Goal: Information Seeking & Learning: Learn about a topic

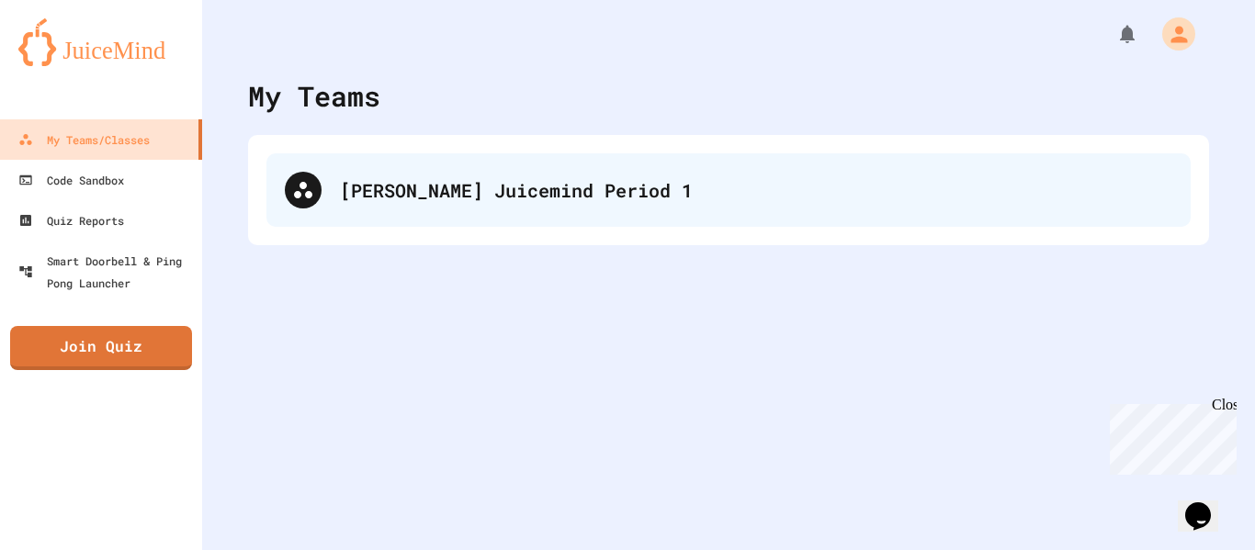
click at [492, 164] on div "[PERSON_NAME] Juicemind Period 1" at bounding box center [728, 190] width 924 height 74
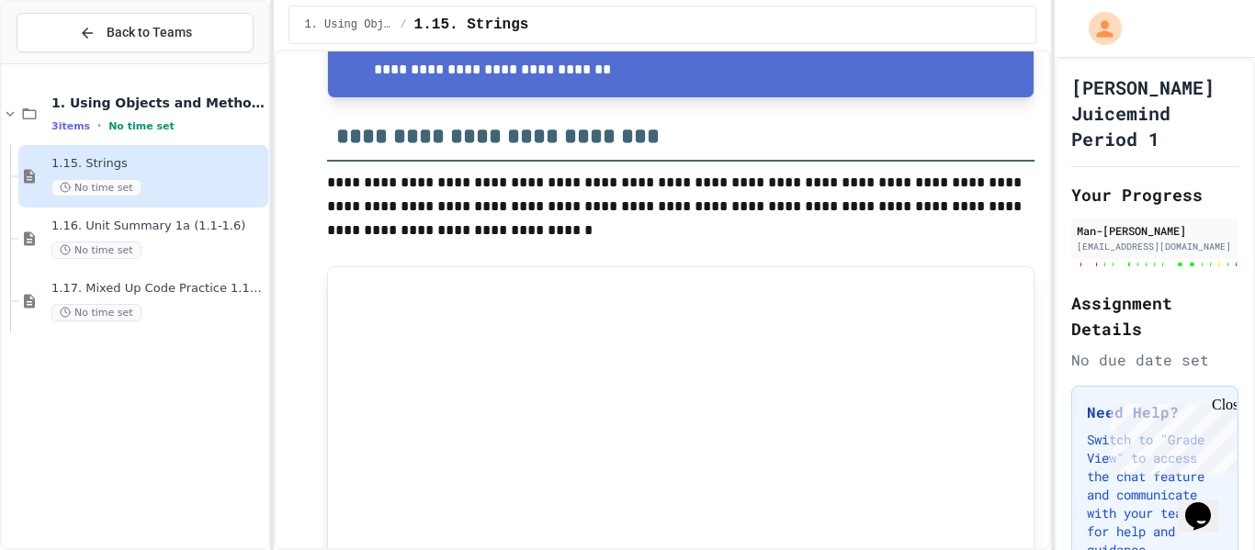
scroll to position [22401, 0]
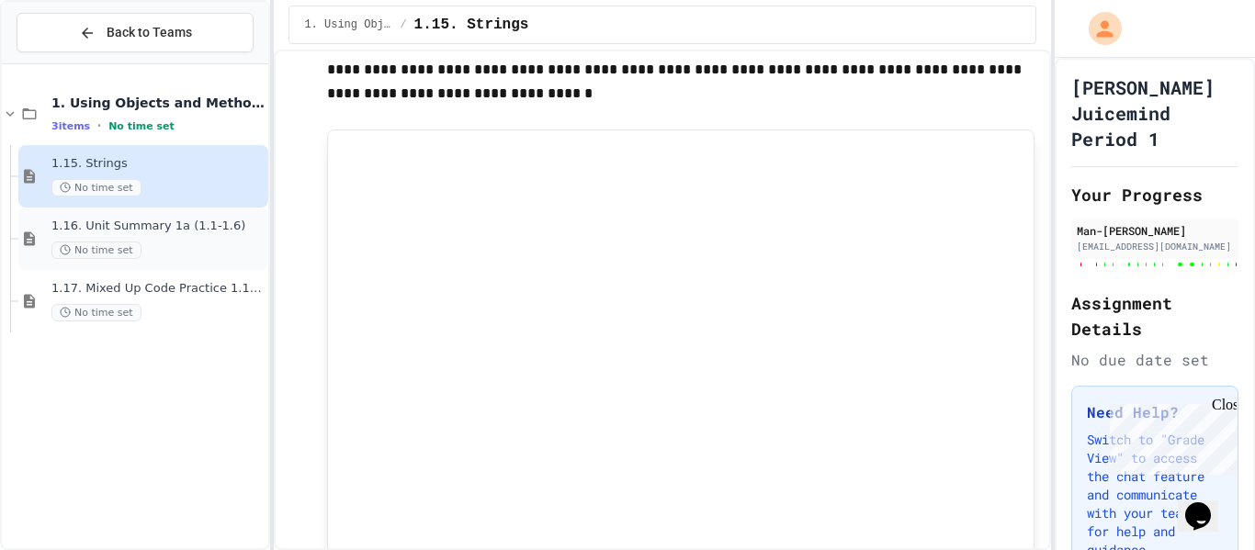
click at [154, 219] on span "1.16. Unit Summary 1a (1.1-1.6)" at bounding box center [157, 227] width 213 height 16
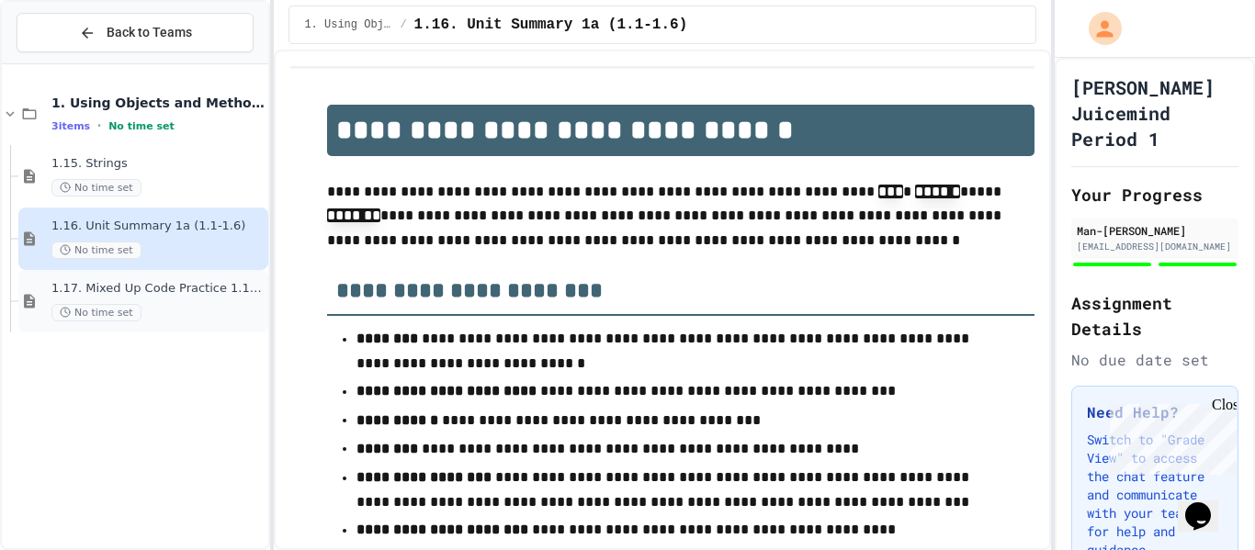
click at [172, 287] on span "1.17. Mixed Up Code Practice 1.1-1.6" at bounding box center [157, 289] width 213 height 16
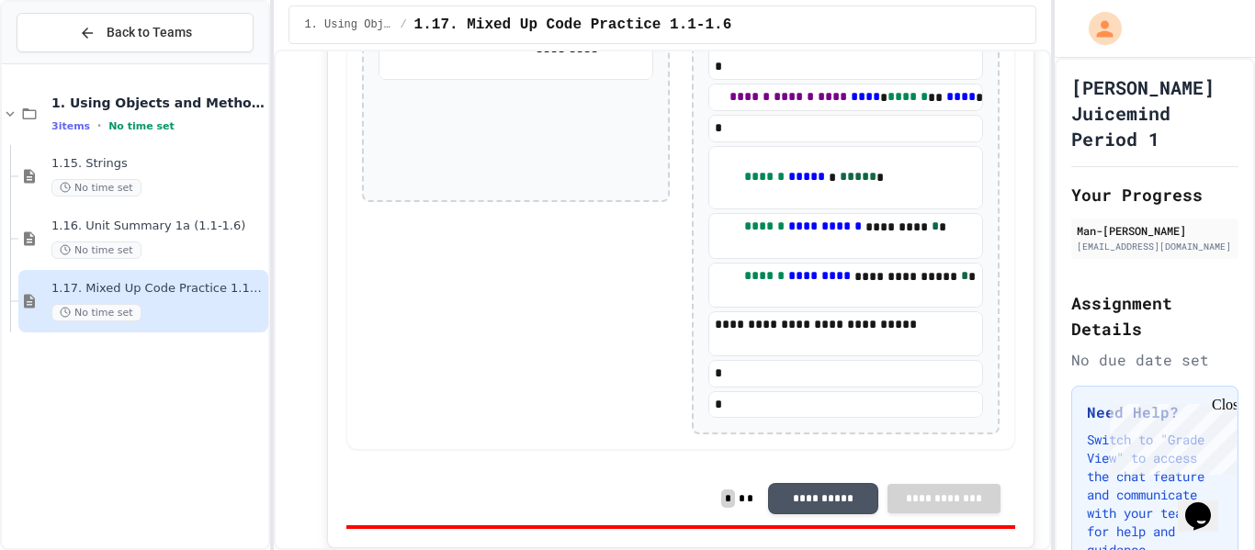
scroll to position [10033, 0]
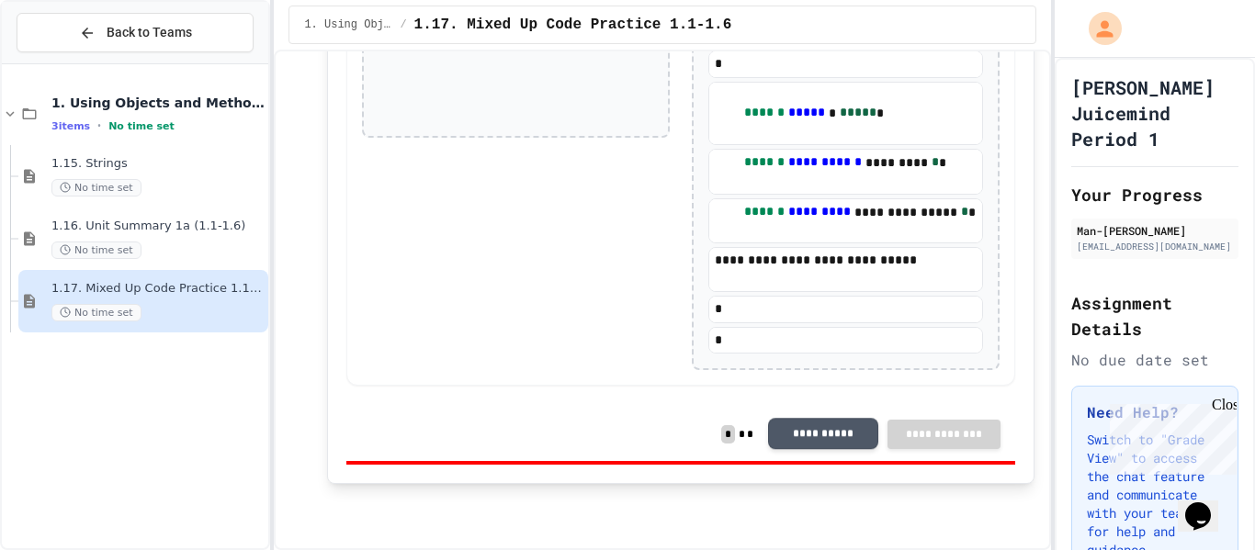
click at [838, 440] on button "**********" at bounding box center [823, 434] width 110 height 31
